Goal: Information Seeking & Learning: Learn about a topic

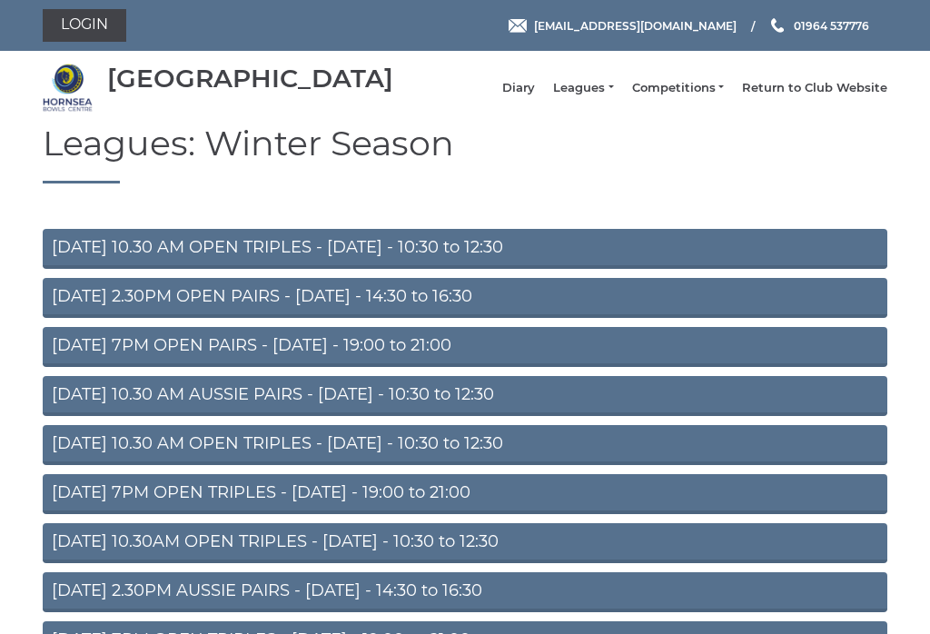
click at [52, 299] on link "MONDAY 2.30PM OPEN PAIRS - Monday - 14:30 to 16:30" at bounding box center [465, 298] width 845 height 40
click at [592, 95] on link "Leagues" at bounding box center [583, 88] width 60 height 16
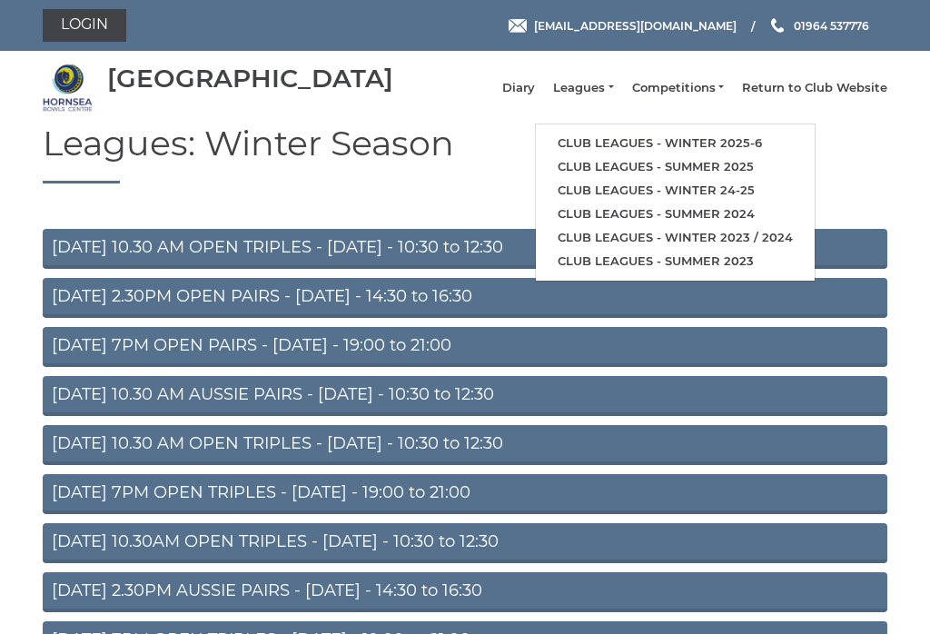
click at [779, 142] on link "Club leagues - Winter 2025-6" at bounding box center [675, 144] width 279 height 24
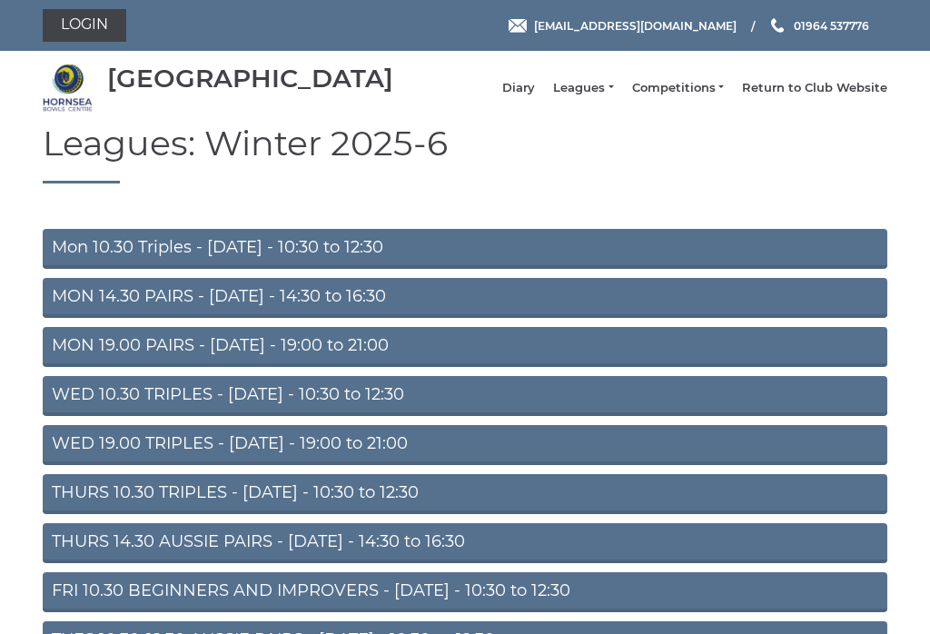
click at [72, 302] on link "MON 14.30 PAIRS - [DATE] - 14:30 to 16:30" at bounding box center [465, 298] width 845 height 40
click at [67, 458] on link "WED 19.00 TRIPLES - Wednesday - 19:00 to 21:00" at bounding box center [465, 445] width 845 height 40
